Goal: Transaction & Acquisition: Download file/media

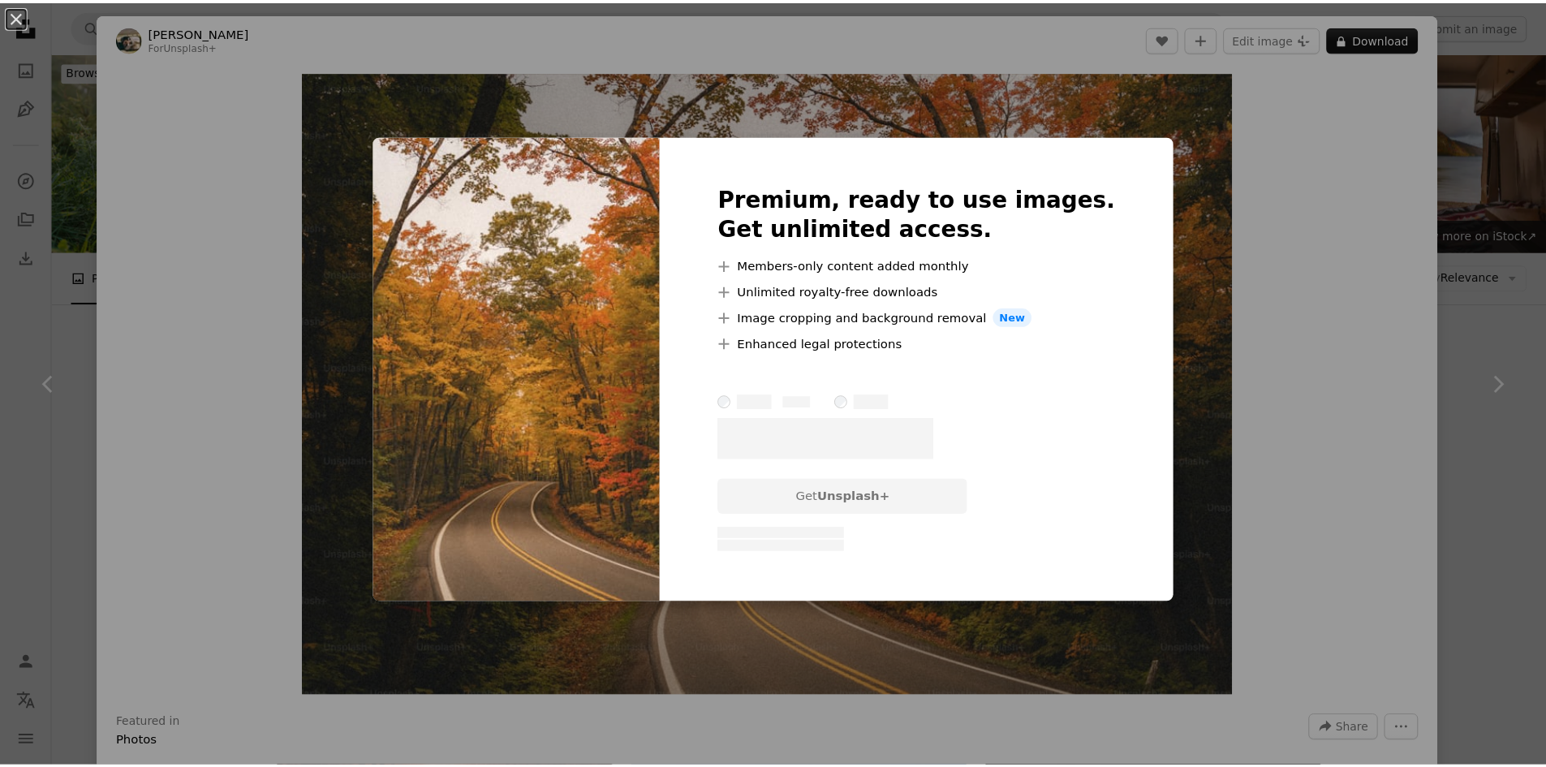
scroll to position [6981, 0]
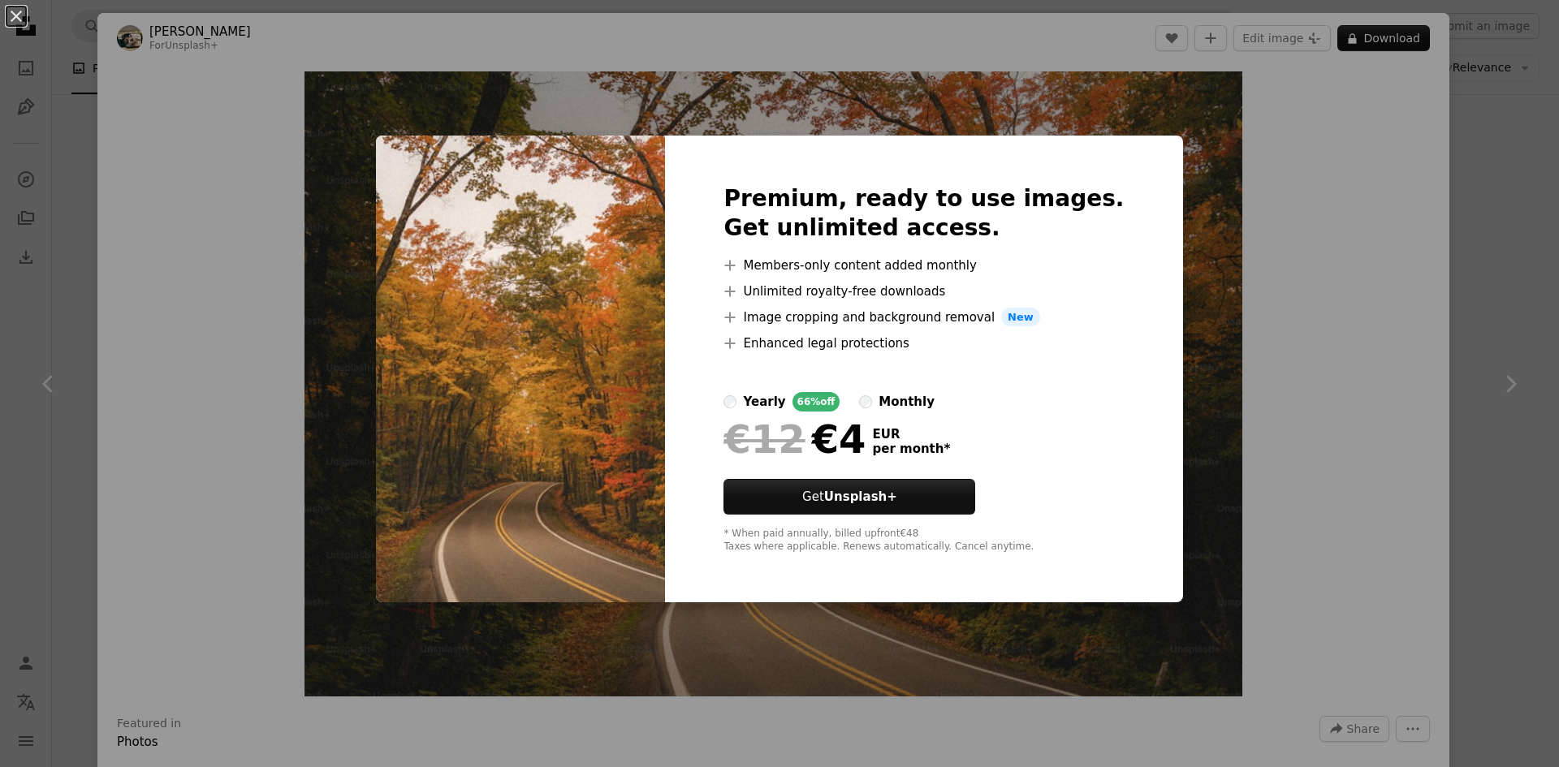
click at [1194, 325] on div "An X shape Premium, ready to use images. Get unlimited access. A plus sign Memb…" at bounding box center [779, 383] width 1559 height 767
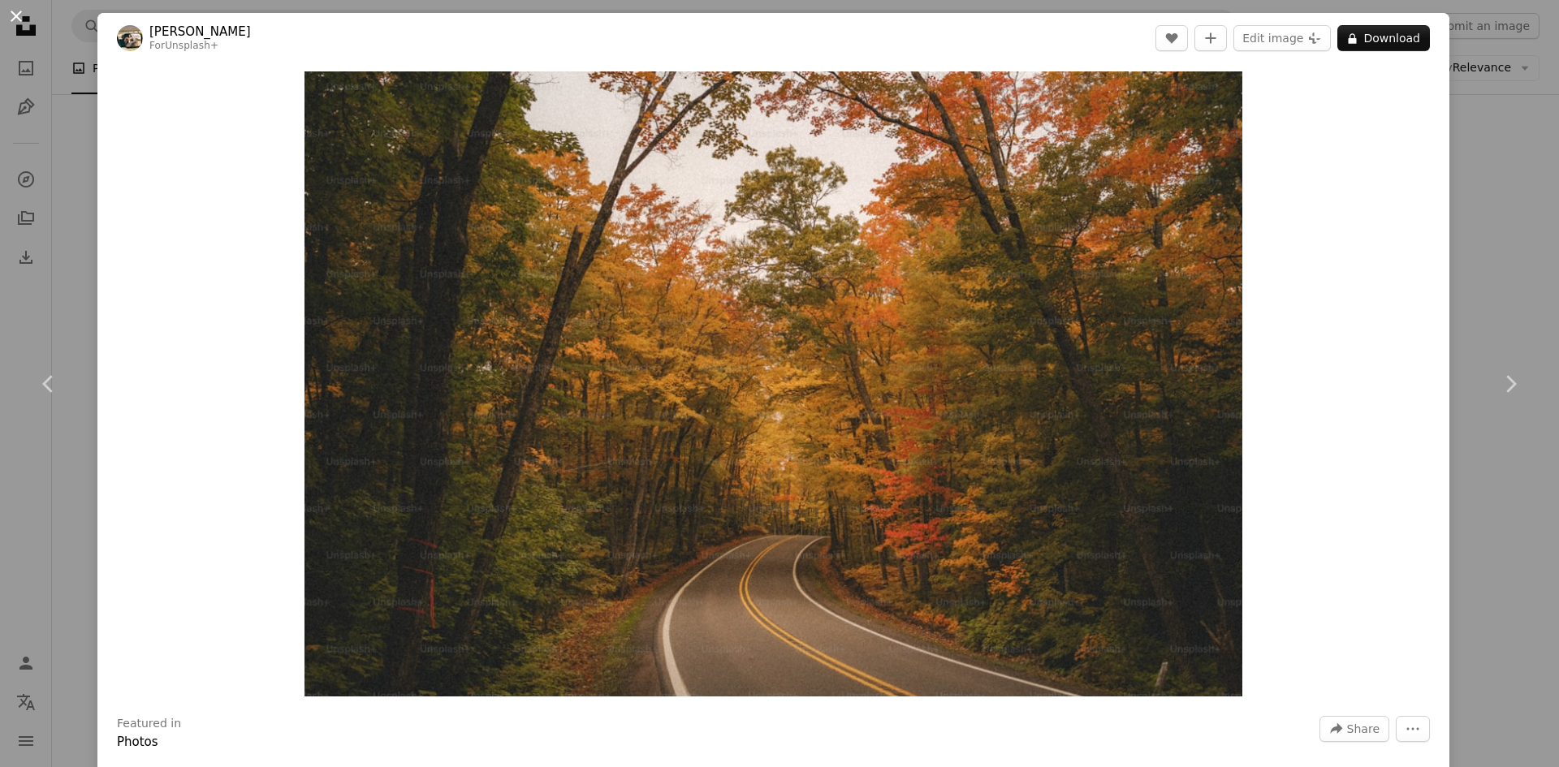
click at [8, 9] on button "An X shape" at bounding box center [15, 15] width 19 height 19
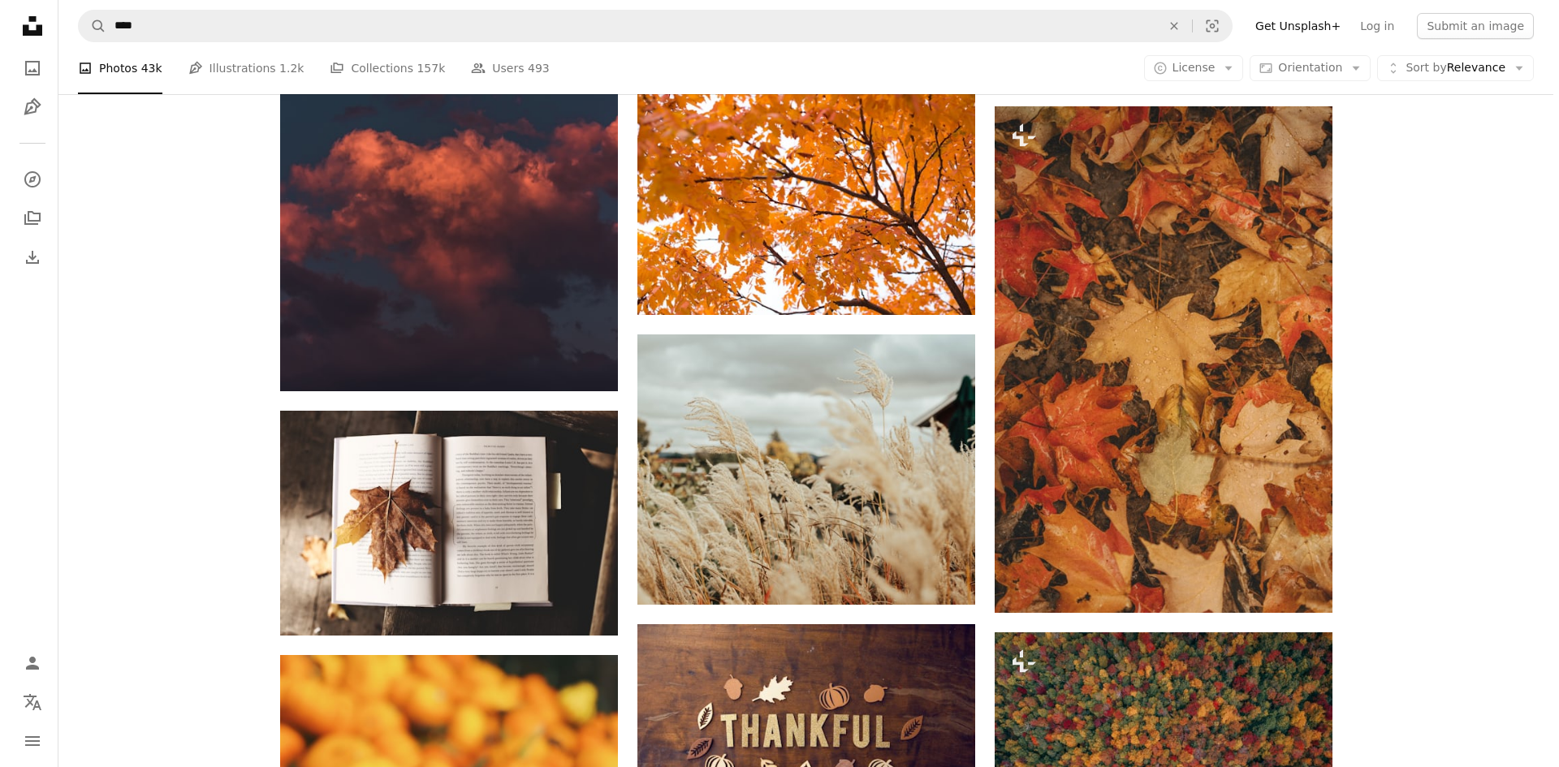
scroll to position [9091, 0]
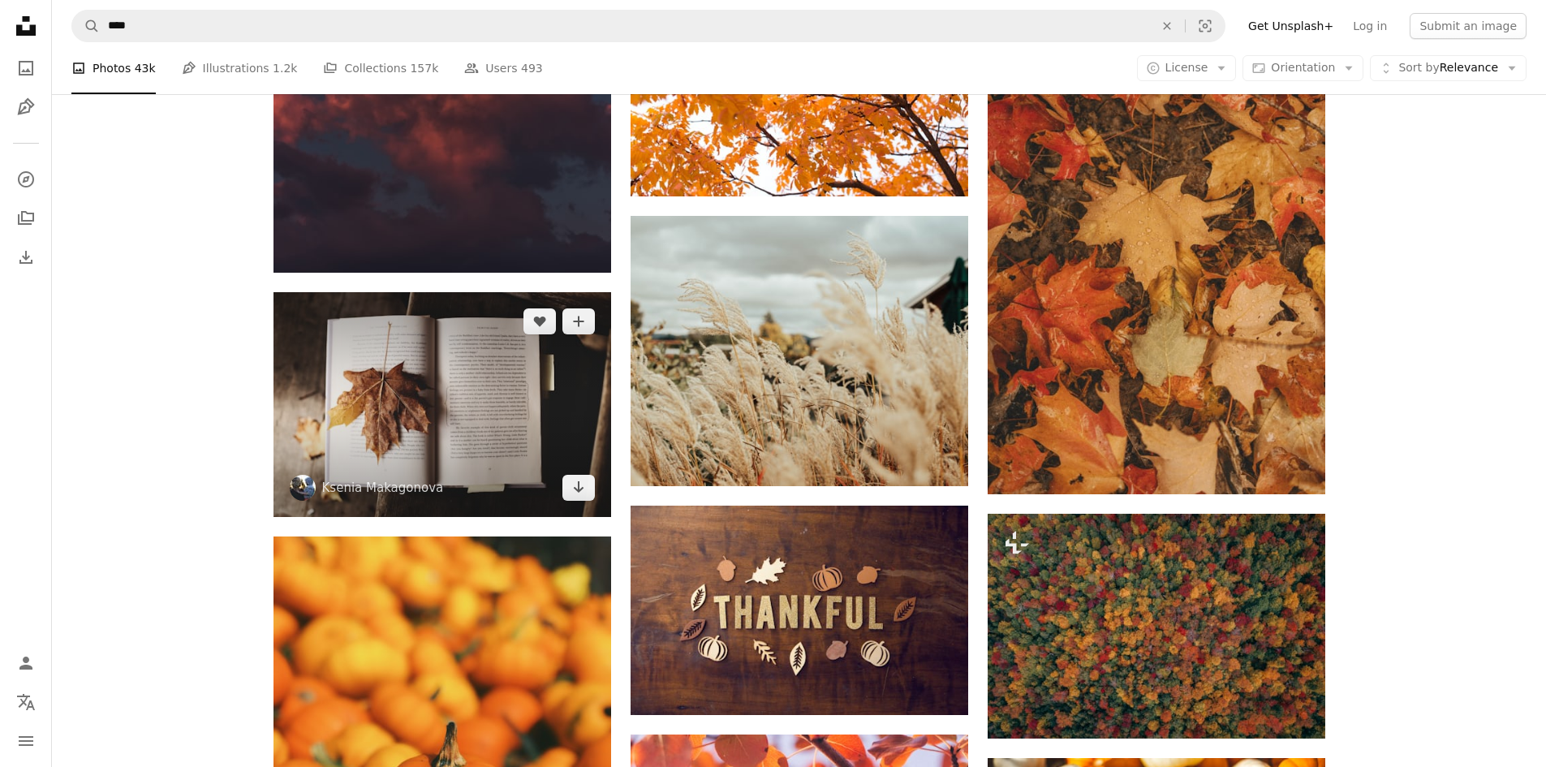
click at [435, 405] on img at bounding box center [443, 404] width 338 height 225
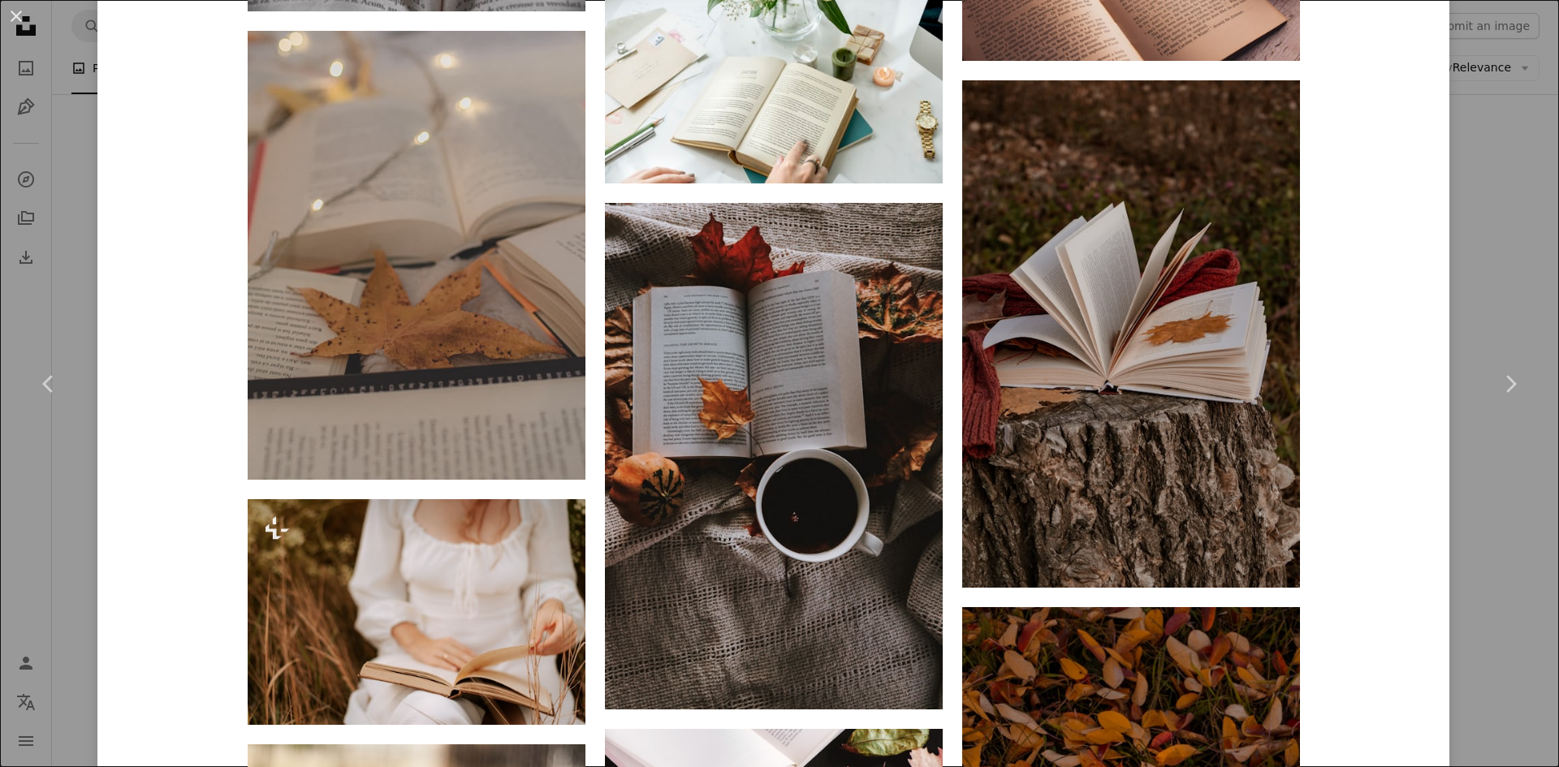
scroll to position [3490, 0]
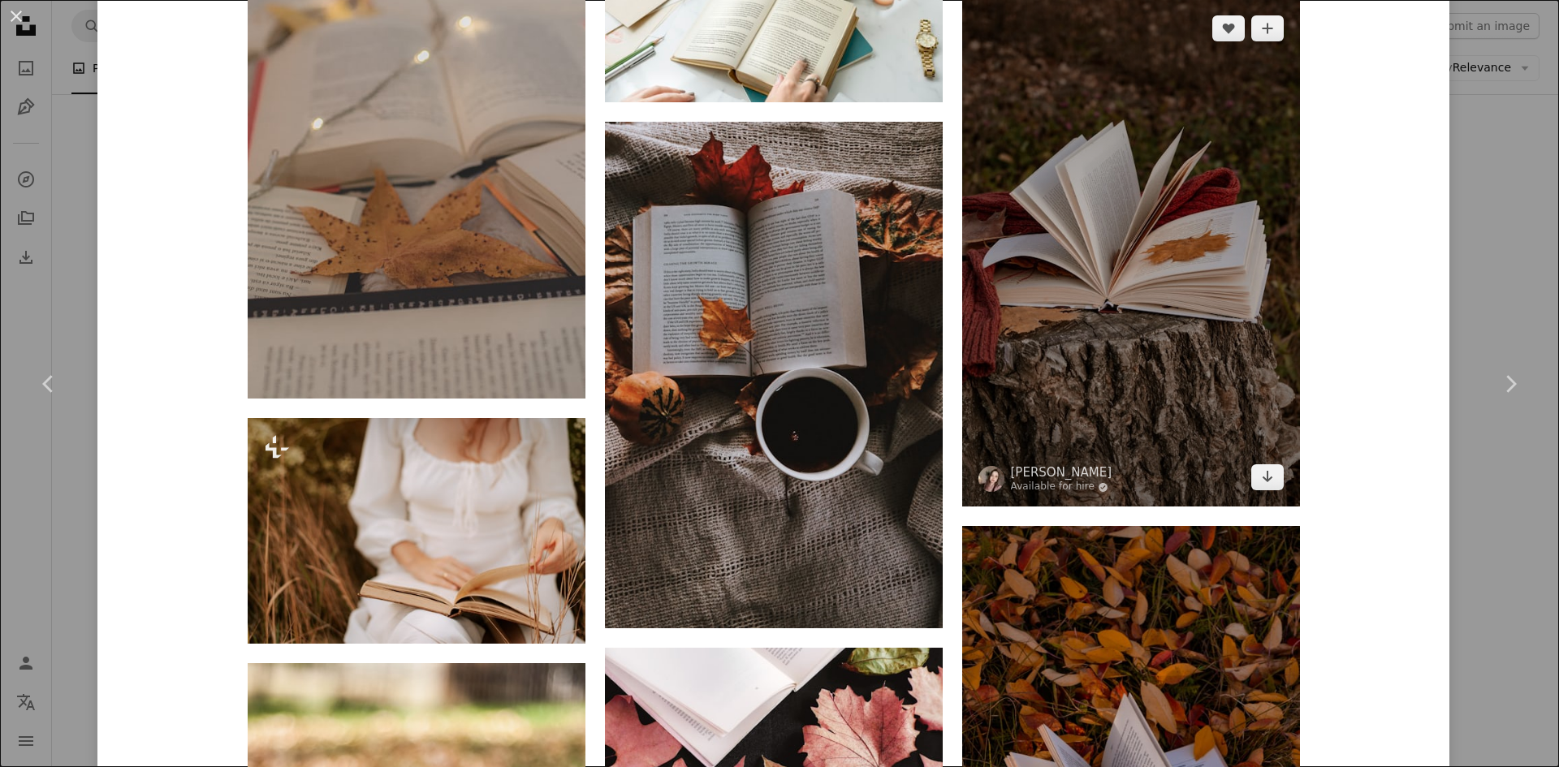
click at [1038, 326] on img at bounding box center [1131, 252] width 338 height 507
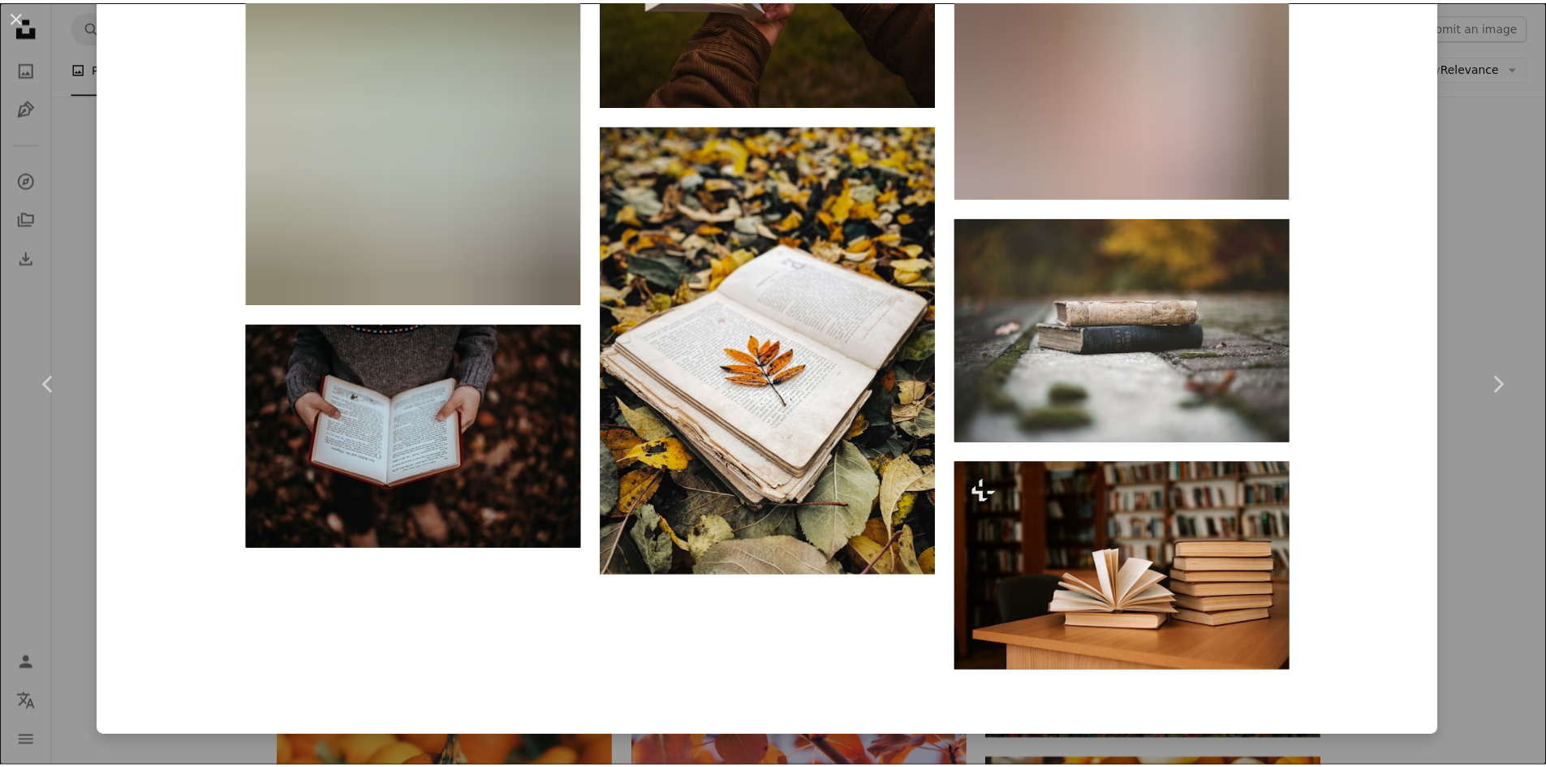
scroll to position [5316, 0]
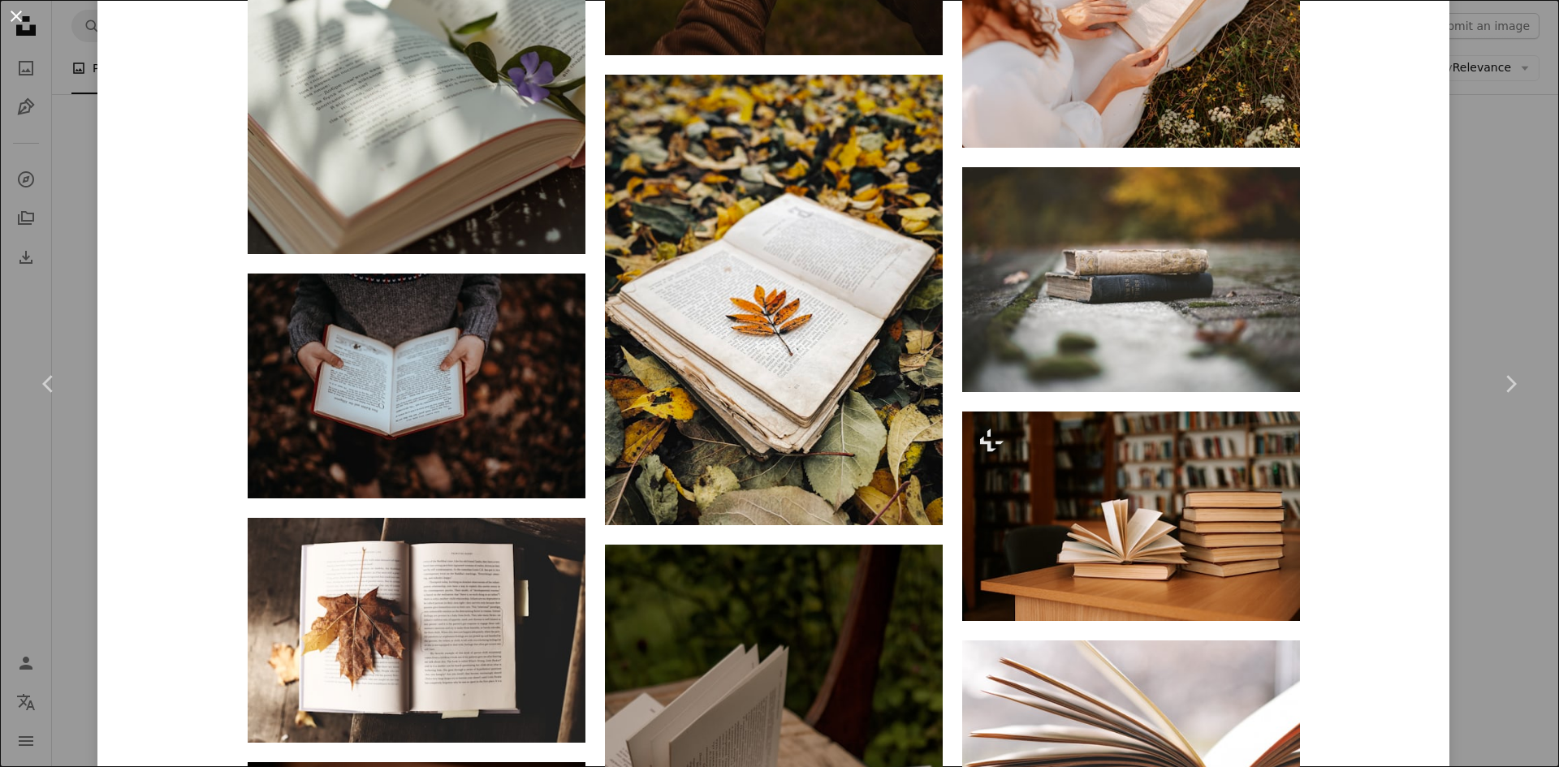
click at [19, 21] on button "An X shape" at bounding box center [15, 15] width 19 height 19
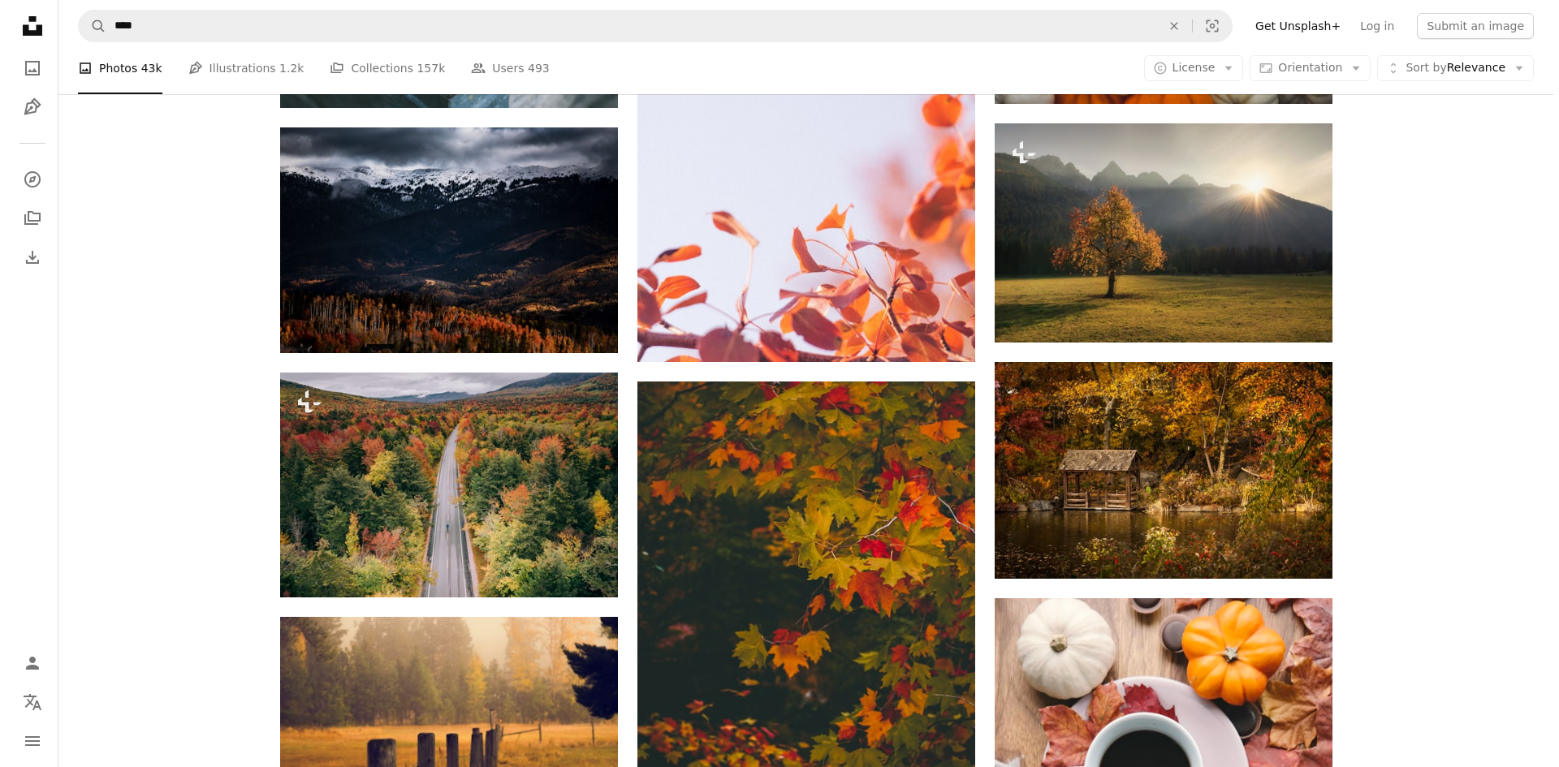
scroll to position [9984, 0]
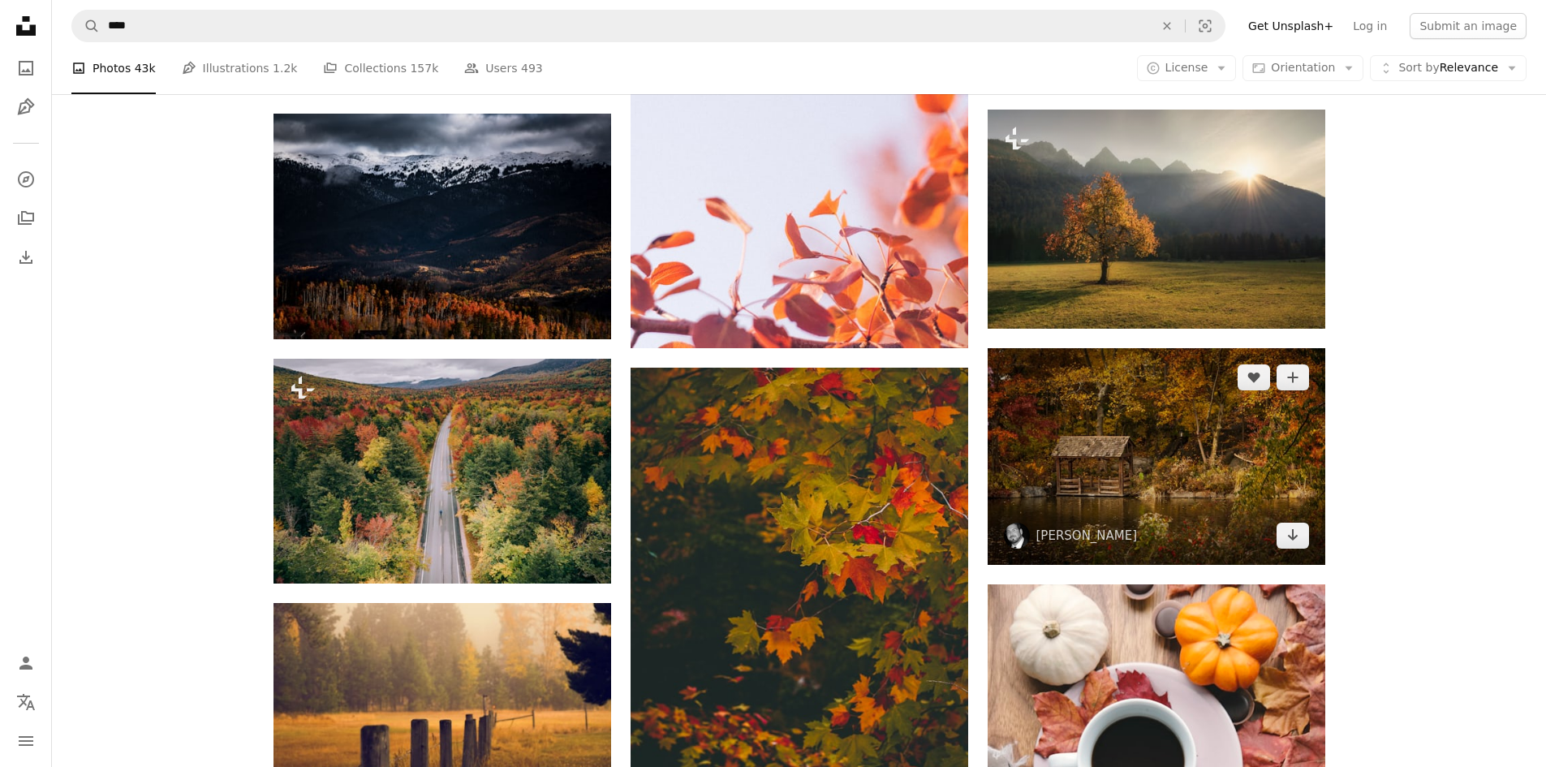
click at [1187, 536] on img at bounding box center [1157, 456] width 338 height 217
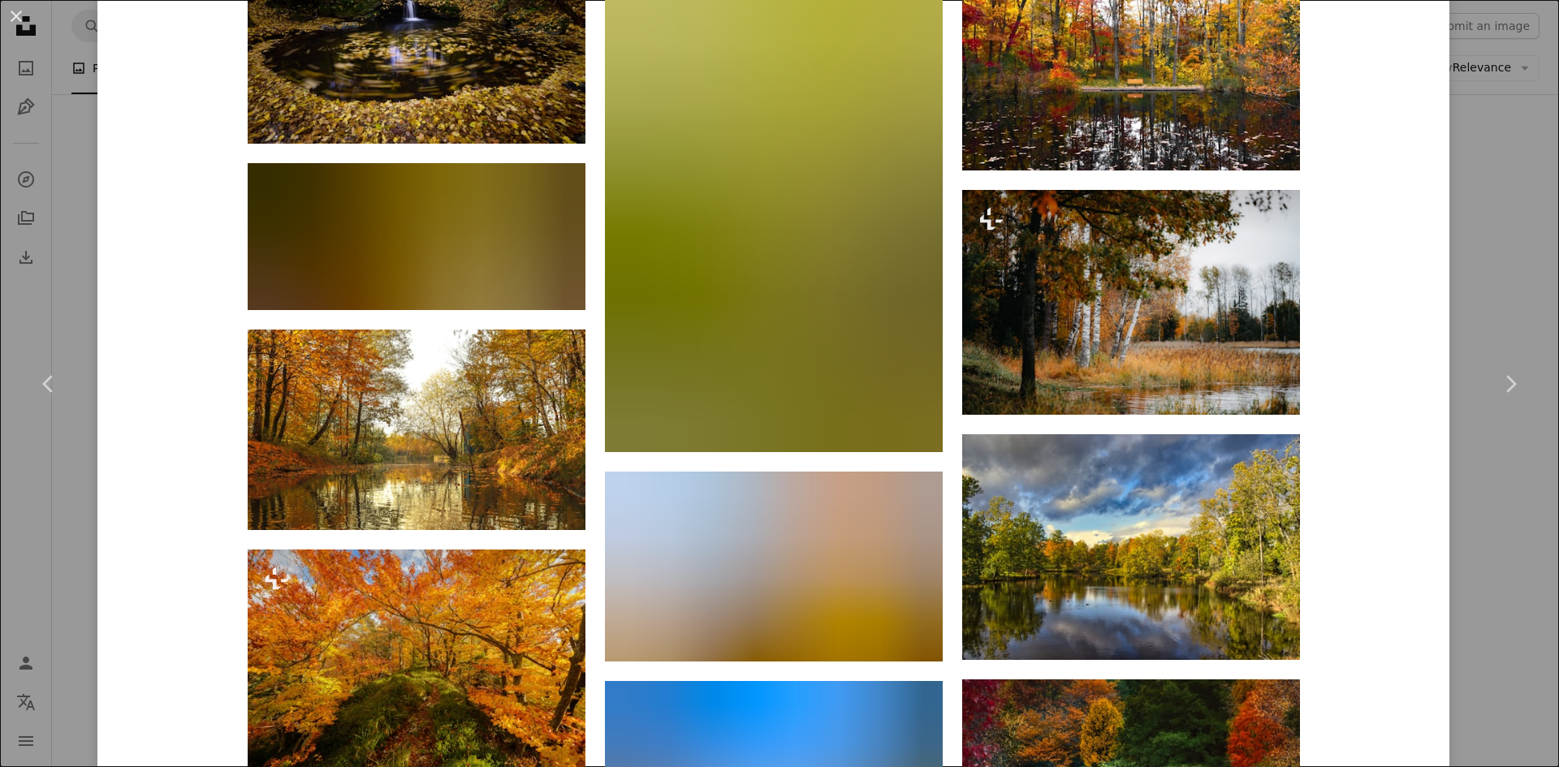
scroll to position [1623, 0]
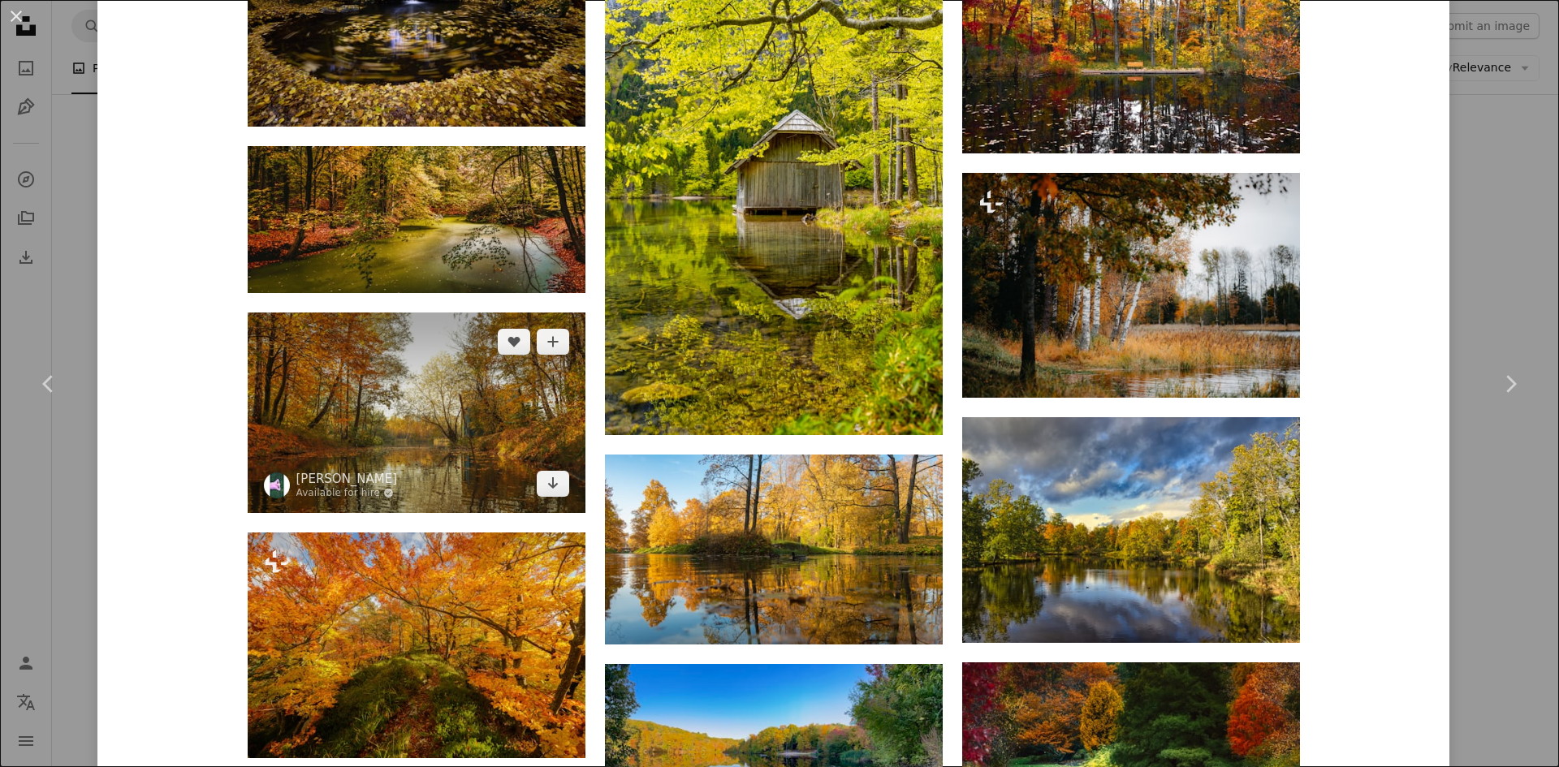
click at [434, 417] on img at bounding box center [417, 413] width 338 height 200
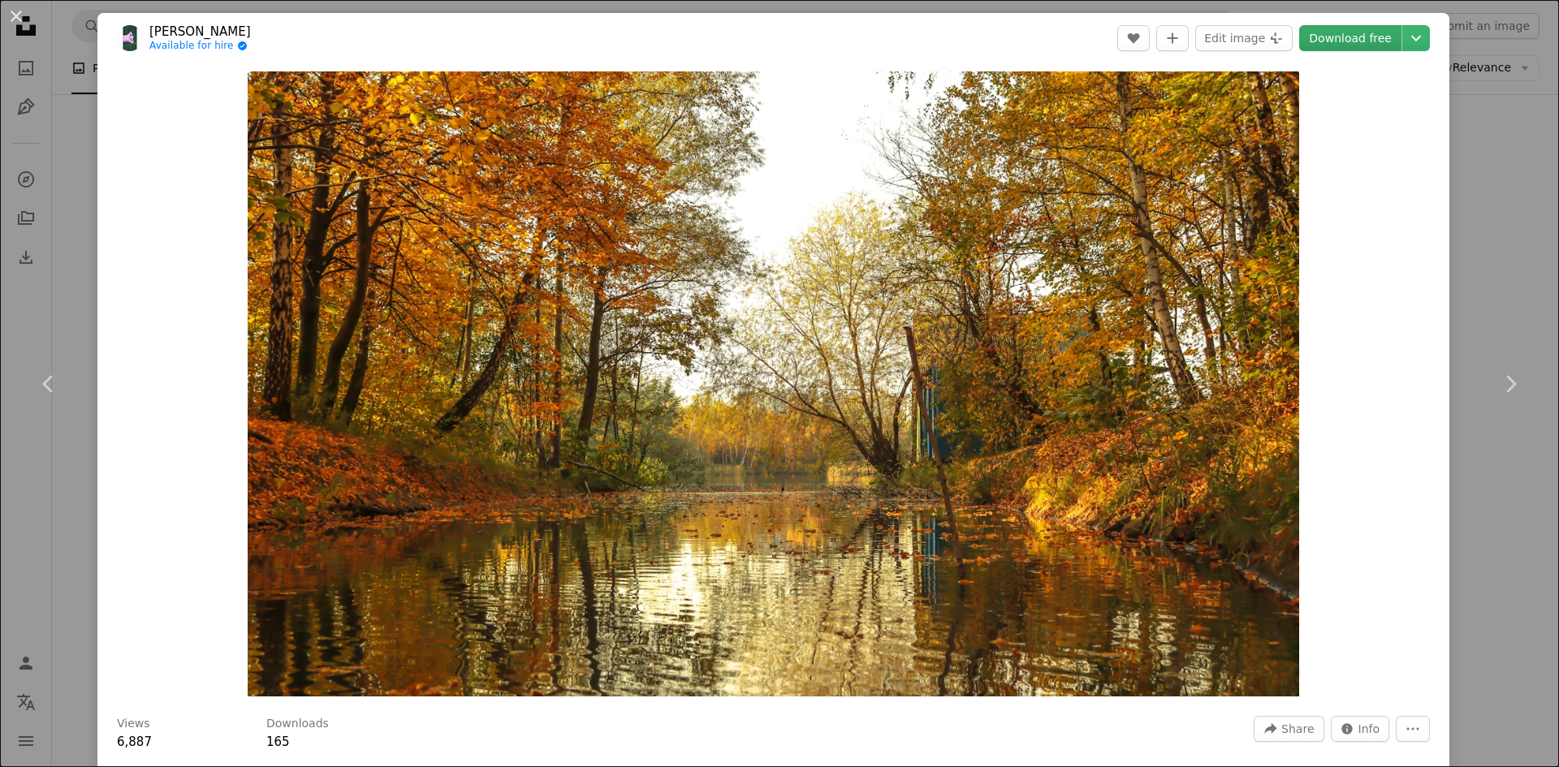
click at [1316, 40] on link "Download free" at bounding box center [1350, 38] width 102 height 26
